Goal: Task Accomplishment & Management: Complete application form

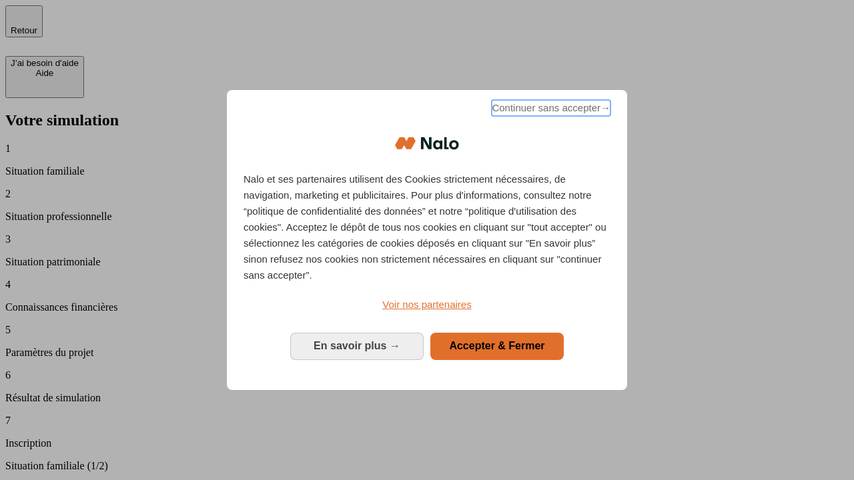
click at [550, 110] on span "Continuer sans accepter →" at bounding box center [551, 108] width 119 height 16
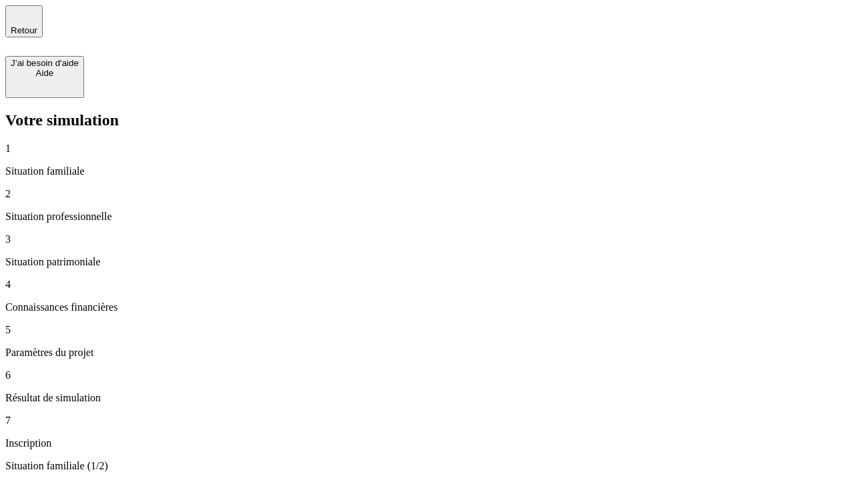
type input "70 000"
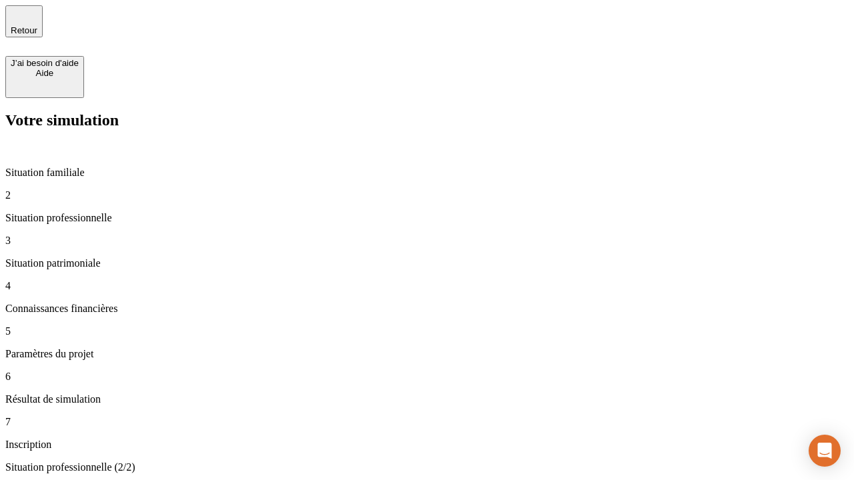
type input "1 000"
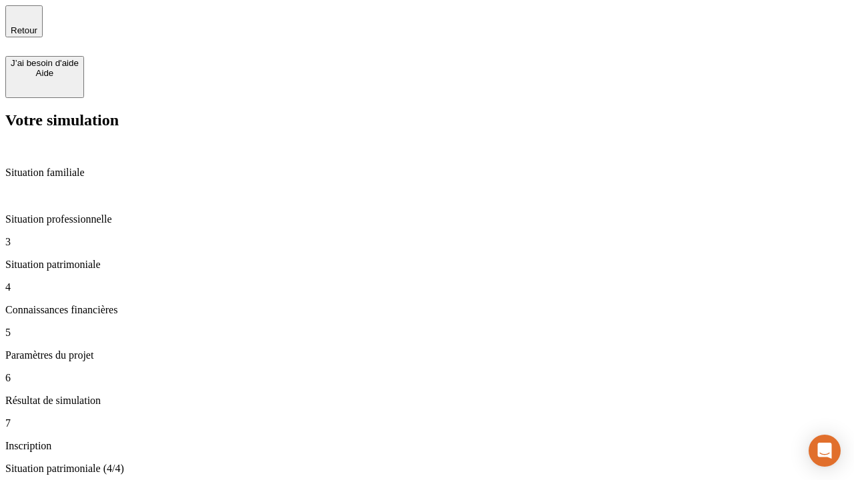
type input "800"
type input "6"
type input "400"
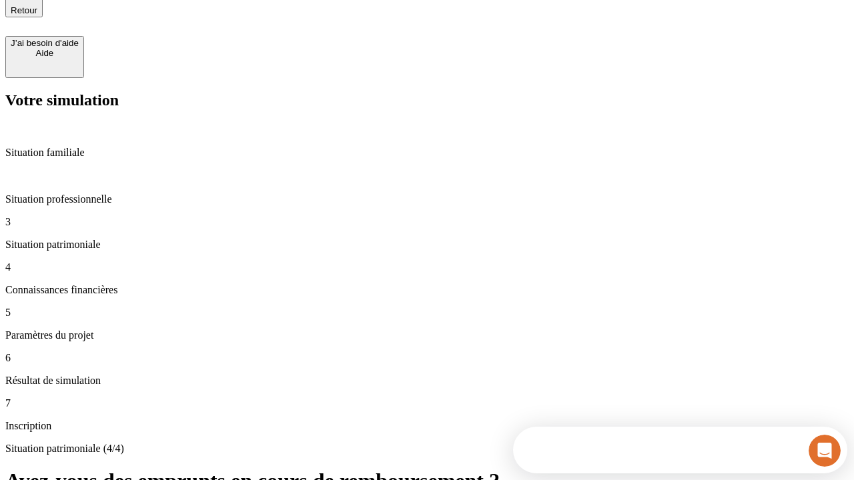
type input "3"
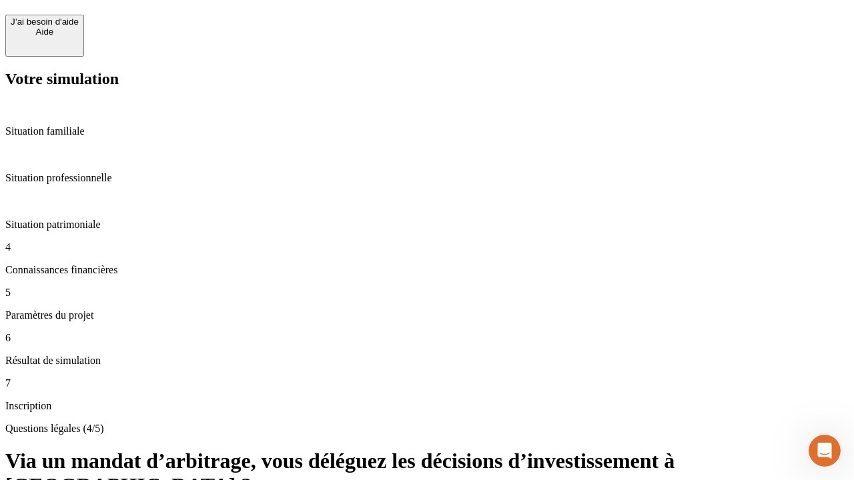
scroll to position [29, 0]
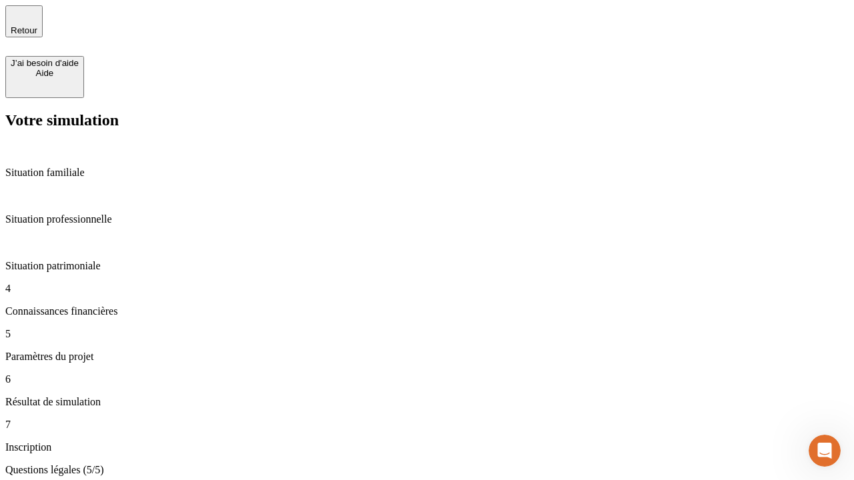
type input "35"
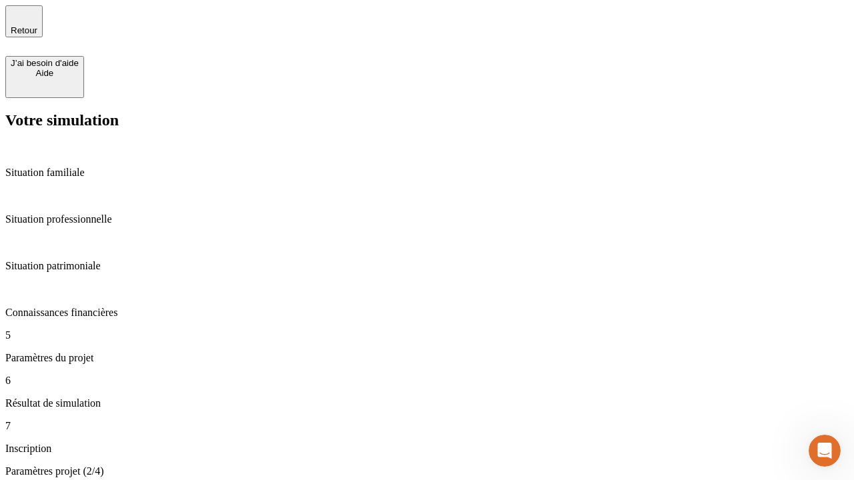
type input "500"
type input "640"
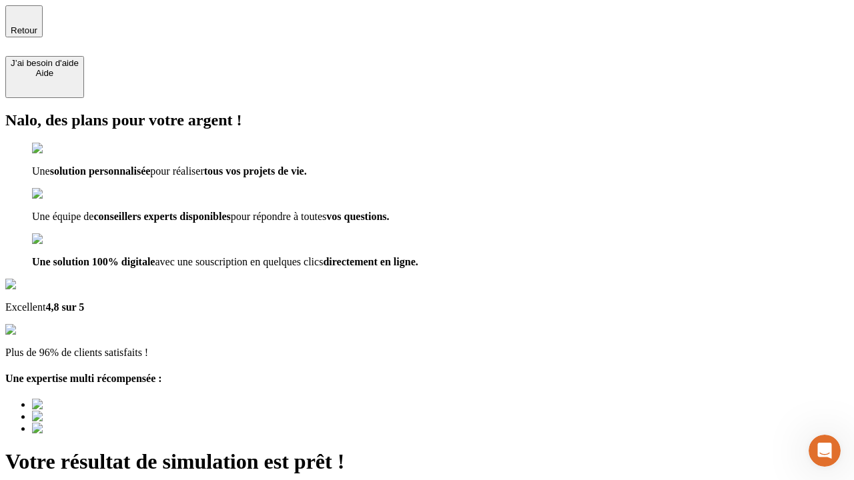
type input "[EMAIL_ADDRESS][DOMAIN_NAME]"
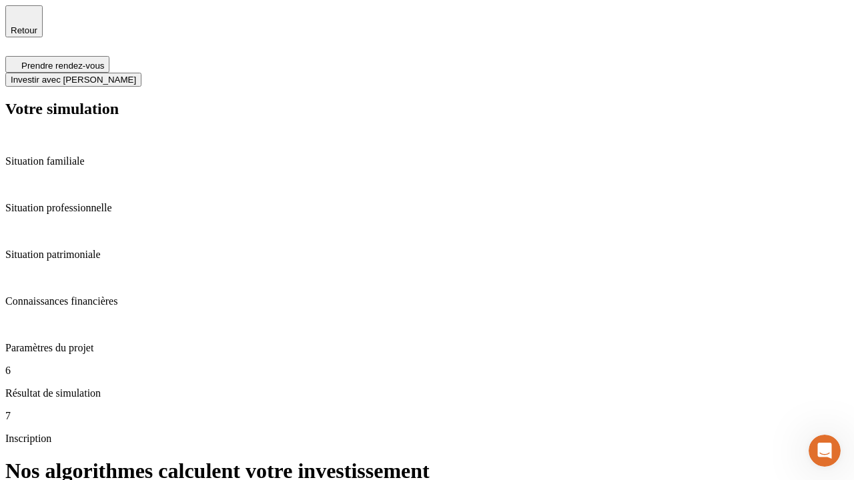
scroll to position [5, 0]
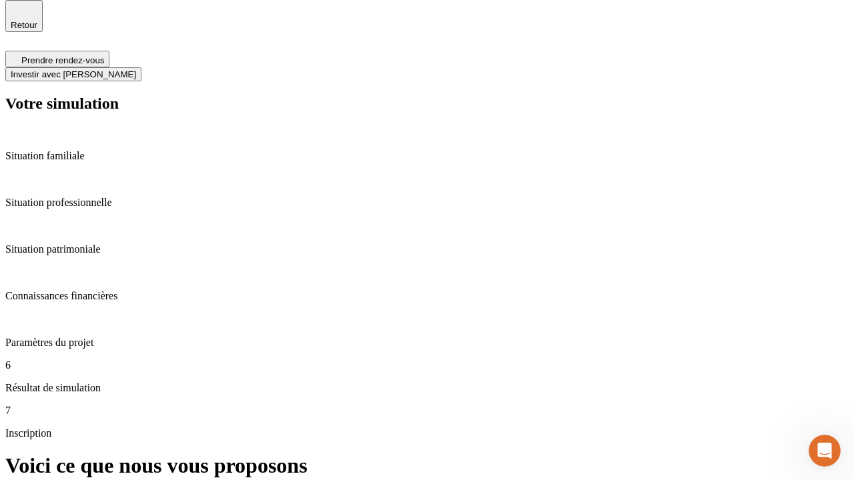
click at [136, 69] on span "Investir avec [PERSON_NAME]" at bounding box center [73, 74] width 125 height 10
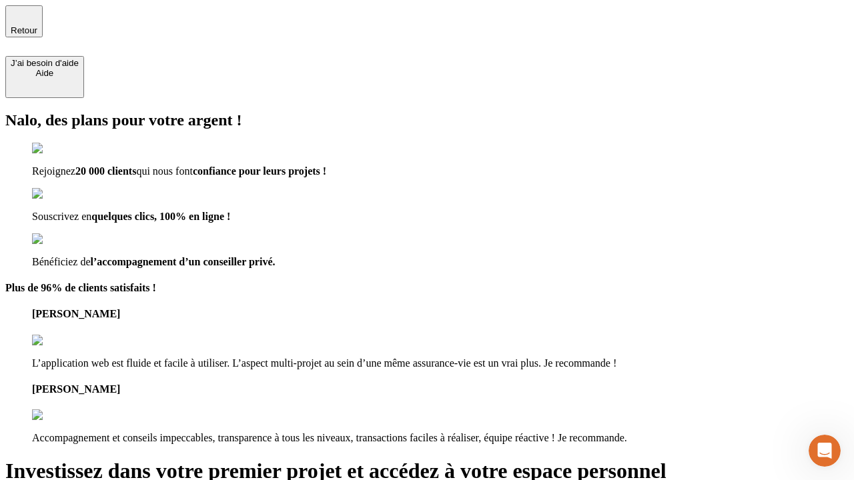
type input "[PERSON_NAME][EMAIL_ADDRESS][DOMAIN_NAME]"
